Goal: Task Accomplishment & Management: Manage account settings

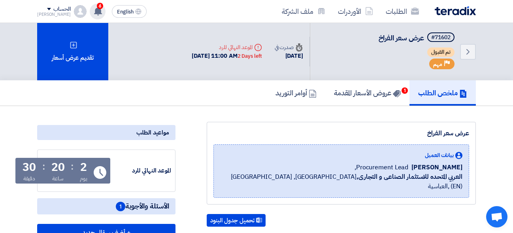
scroll to position [164, 0]
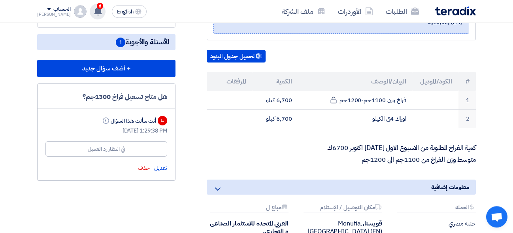
click at [94, 11] on use at bounding box center [98, 11] width 8 height 9
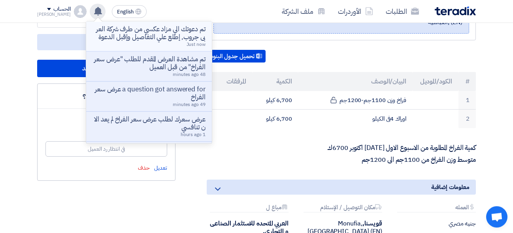
click at [124, 29] on p "تم دعوتك الي مزاد عكسي من طرف شركة العربى جروب, إطلع علي التفاصيل وإقبل الدعوة" at bounding box center [148, 33] width 113 height 16
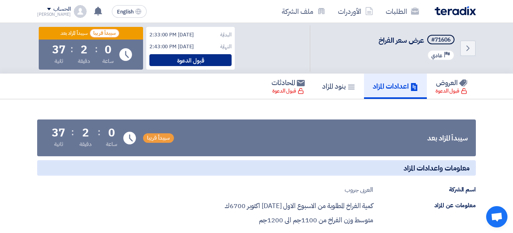
click at [188, 62] on div "قبول الدعوة" at bounding box center [190, 60] width 82 height 12
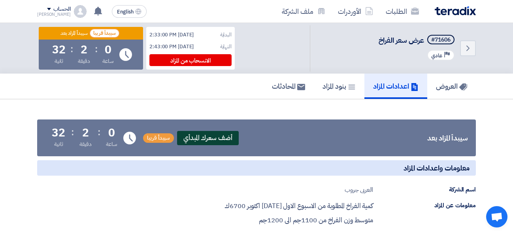
click at [203, 135] on span "أضف سعرك المبدأي" at bounding box center [208, 138] width 62 height 14
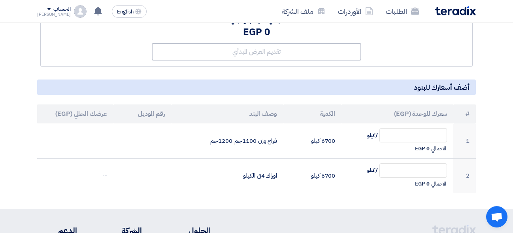
scroll to position [119, 0]
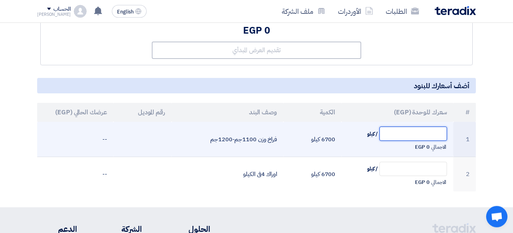
click at [423, 132] on input "text" at bounding box center [413, 133] width 68 height 14
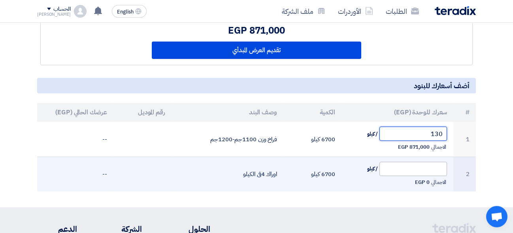
type input "130"
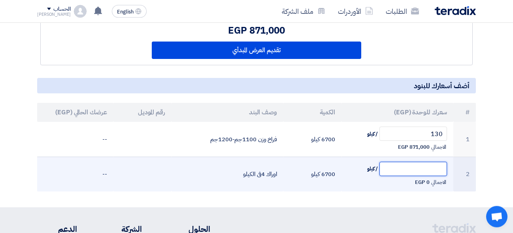
click at [413, 170] on input "text" at bounding box center [413, 169] width 68 height 14
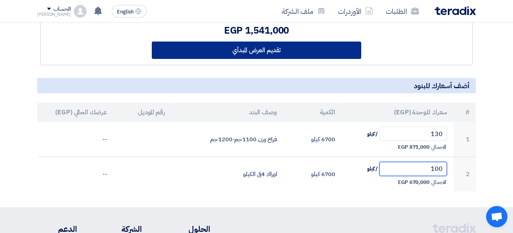
type input "100"
click at [284, 53] on button "تقديم العرض المبدأي" at bounding box center [256, 49] width 209 height 17
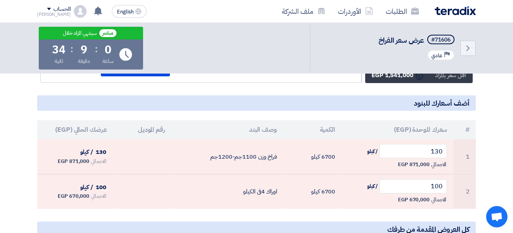
scroll to position [122, 0]
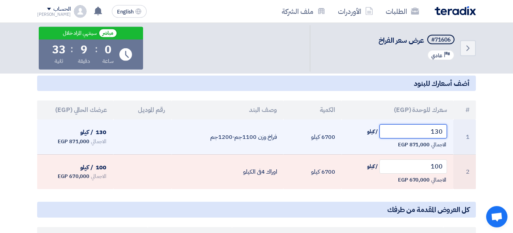
click at [434, 129] on input "130" at bounding box center [413, 131] width 68 height 14
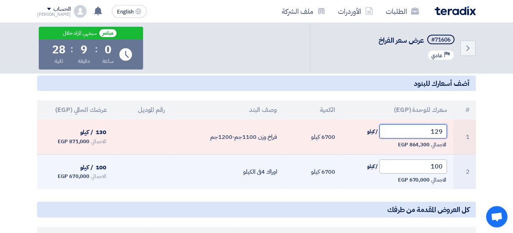
type input "129"
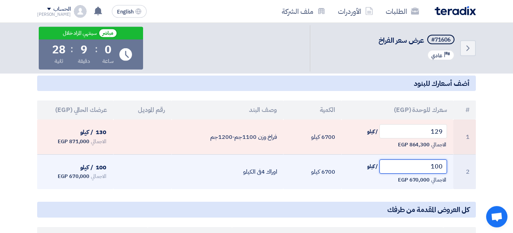
click at [438, 167] on input "100" at bounding box center [413, 166] width 68 height 14
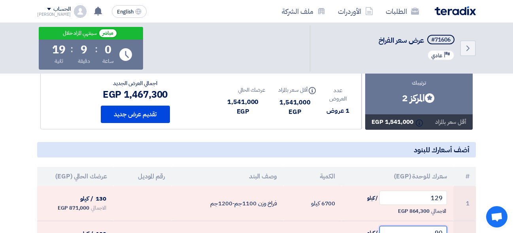
scroll to position [61, 0]
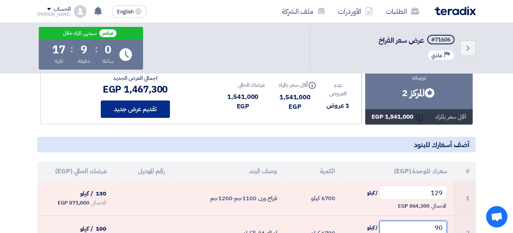
type input "90"
click at [140, 112] on button "تقديم عرض جديد" at bounding box center [135, 108] width 69 height 17
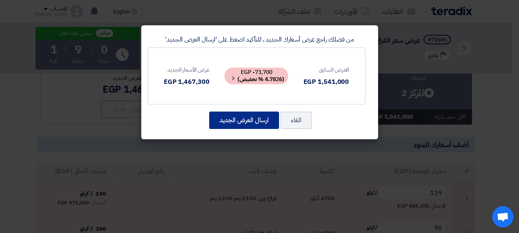
click at [238, 113] on button "ارسال العرض الجديد" at bounding box center [244, 119] width 70 height 17
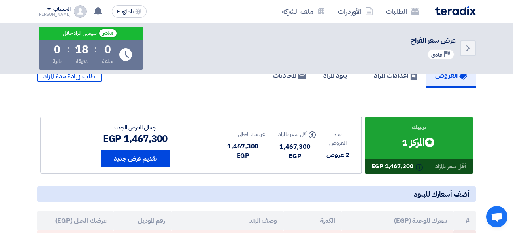
scroll to position [15, 0]
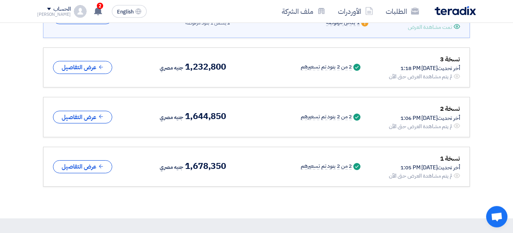
scroll to position [140, 0]
click at [53, 11] on div "الحساب" at bounding box center [61, 9] width 17 height 7
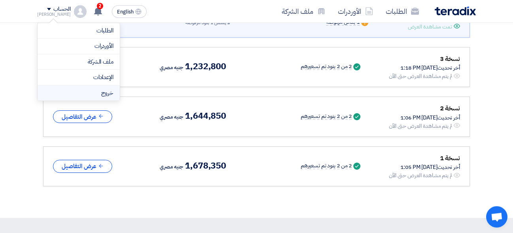
click at [66, 88] on li "خروج" at bounding box center [79, 92] width 82 height 15
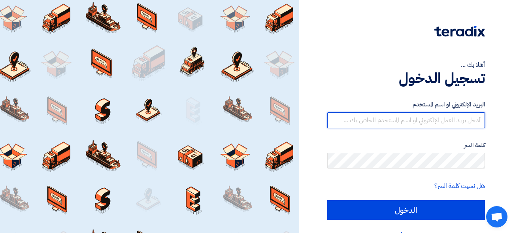
click at [403, 119] on input "text" at bounding box center [406, 120] width 158 height 16
type input "[PERSON_NAME][EMAIL_ADDRESS][DOMAIN_NAME]"
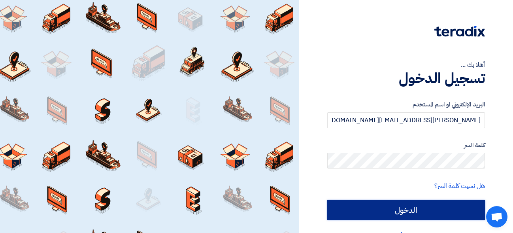
click at [428, 204] on input "الدخول" at bounding box center [406, 210] width 158 height 20
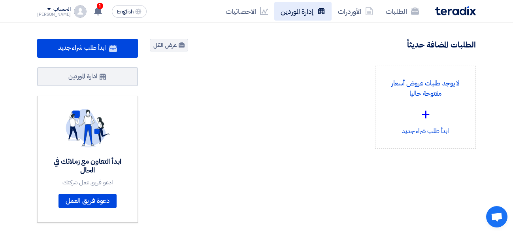
click at [295, 15] on link "إدارة الموردين" at bounding box center [302, 11] width 57 height 19
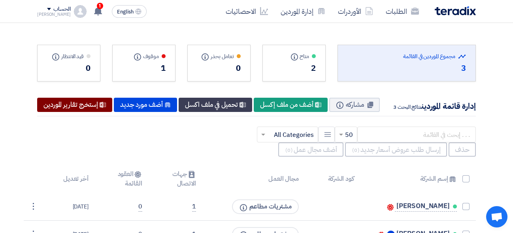
click at [112, 112] on div "Export All Suppliers Data إستخرج تقارير الموردين" at bounding box center [74, 105] width 75 height 14
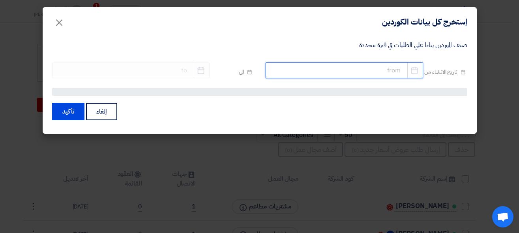
click at [371, 66] on input at bounding box center [345, 70] width 158 height 16
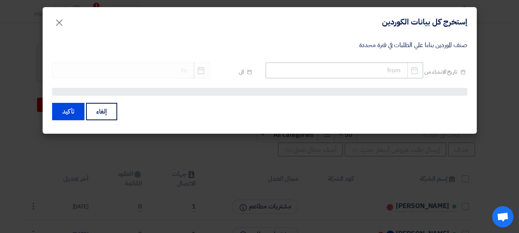
select select "9"
select select "2025"
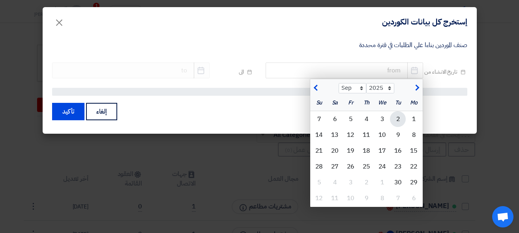
click at [393, 114] on div "2" at bounding box center [398, 119] width 16 height 16
type input "9/2/2025"
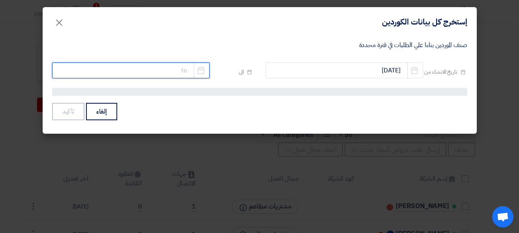
click at [183, 65] on input at bounding box center [131, 70] width 158 height 16
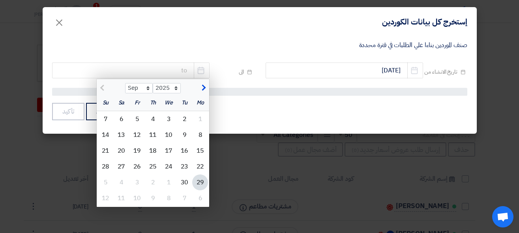
click at [198, 181] on div "29" at bounding box center [200, 182] width 16 height 16
type input "9/29/2025"
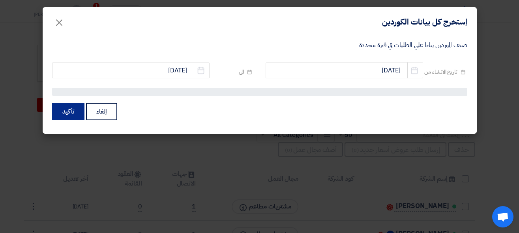
click at [70, 117] on button "تأكيد" at bounding box center [68, 111] width 32 height 17
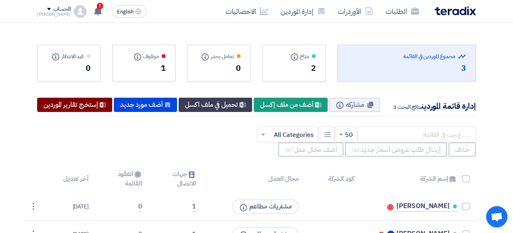
click at [112, 112] on div "Export All Suppliers Data إستخرج تقارير الموردين" at bounding box center [74, 105] width 75 height 14
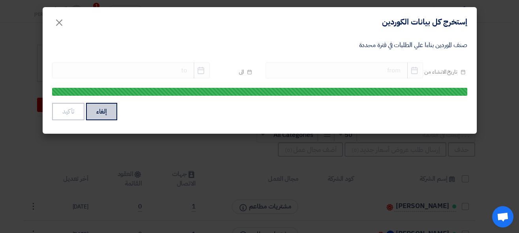
click at [112, 119] on button "إلغاء" at bounding box center [101, 111] width 31 height 17
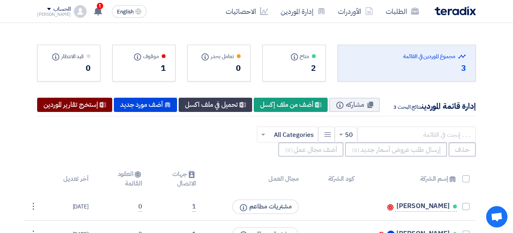
click at [112, 112] on div "Export All Suppliers Data إستخرج تقارير الموردين" at bounding box center [74, 105] width 75 height 14
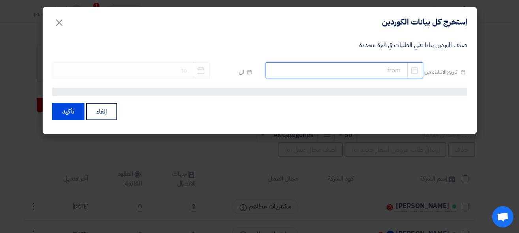
click at [377, 73] on input at bounding box center [345, 70] width 158 height 16
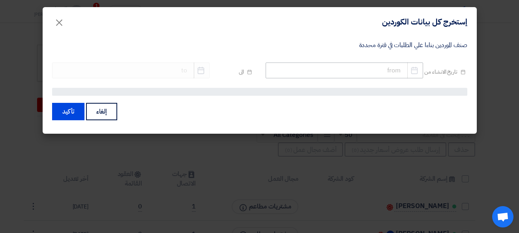
select select "9"
select select "2025"
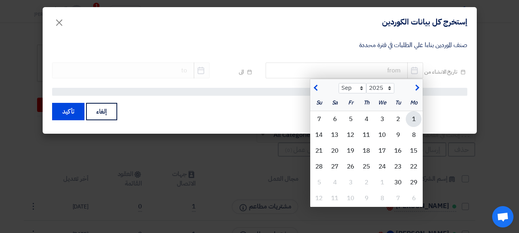
click at [417, 122] on div "1" at bounding box center [414, 119] width 16 height 16
type input "9/1/2025"
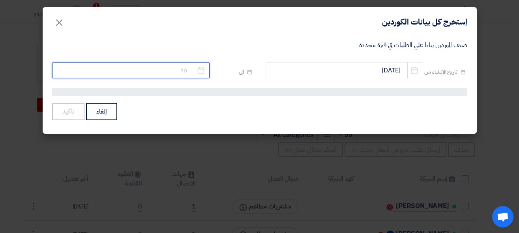
click at [192, 68] on input at bounding box center [131, 70] width 158 height 16
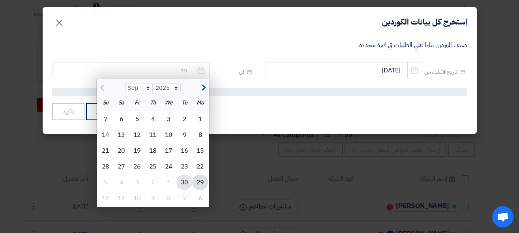
click at [189, 178] on div "30" at bounding box center [185, 182] width 16 height 16
type input "9/30/2025"
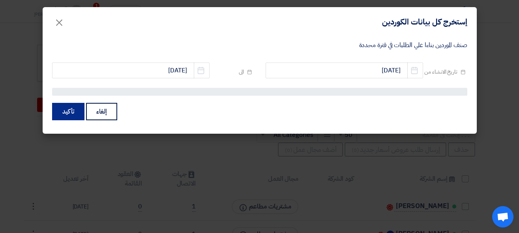
click at [61, 111] on button "تأكيد" at bounding box center [68, 111] width 32 height 17
